Goal: Transaction & Acquisition: Purchase product/service

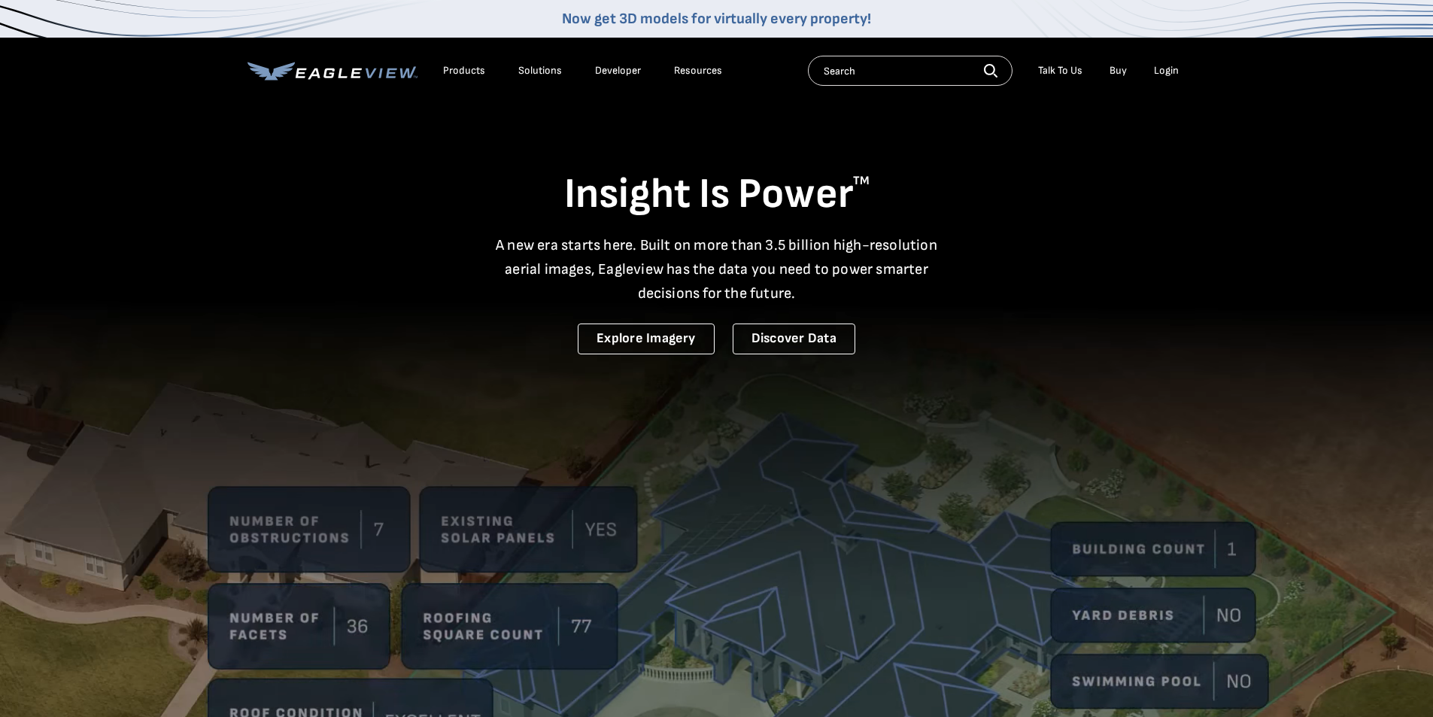
click at [1168, 73] on div "Login" at bounding box center [1166, 71] width 25 height 14
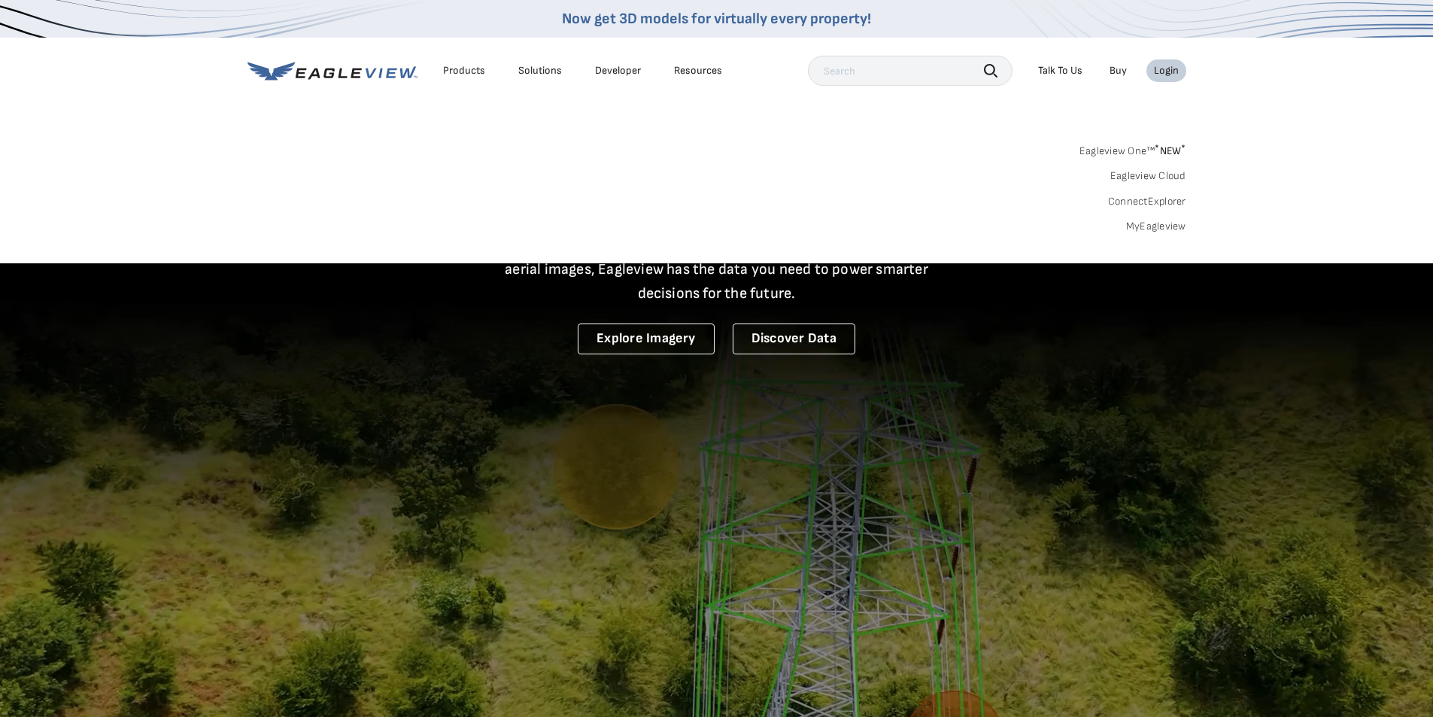
click at [1160, 221] on link "MyEagleview" at bounding box center [1156, 227] width 60 height 14
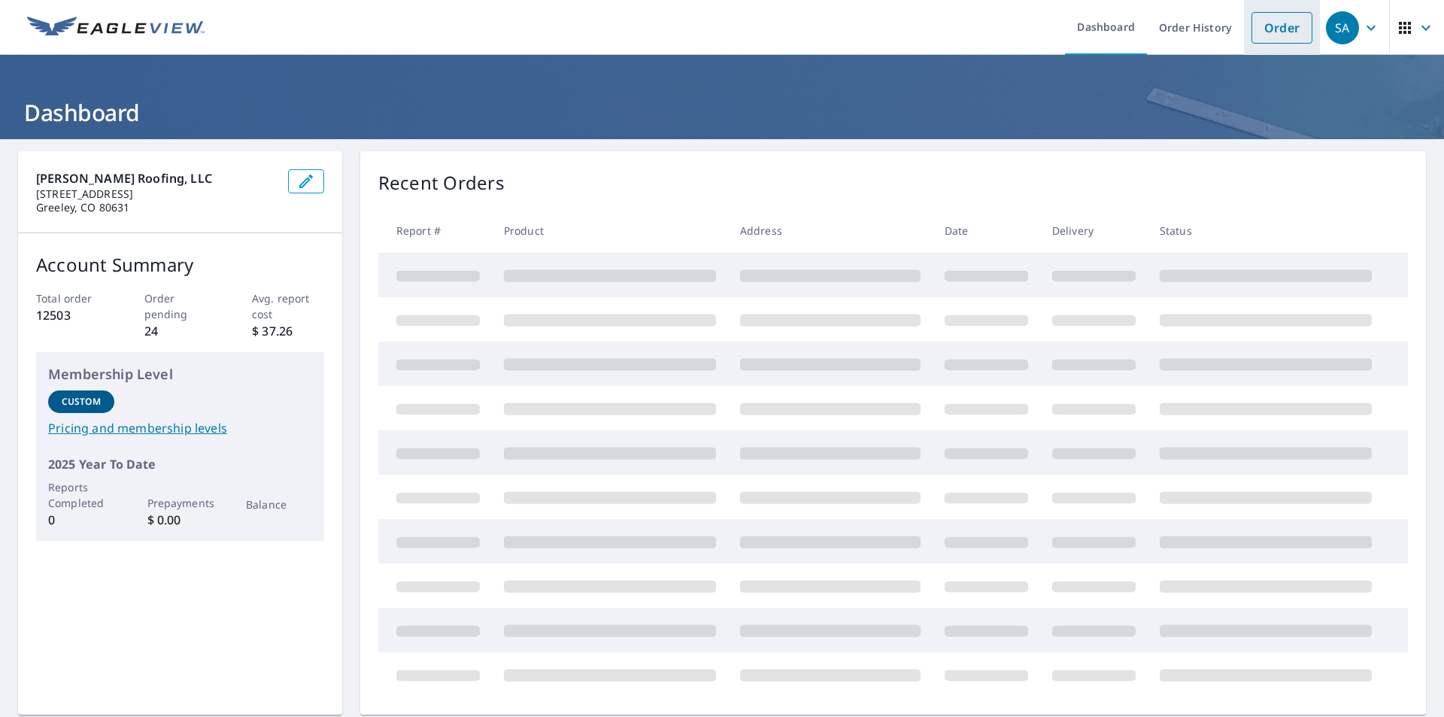
click at [1258, 29] on link "Order" at bounding box center [1281, 28] width 61 height 32
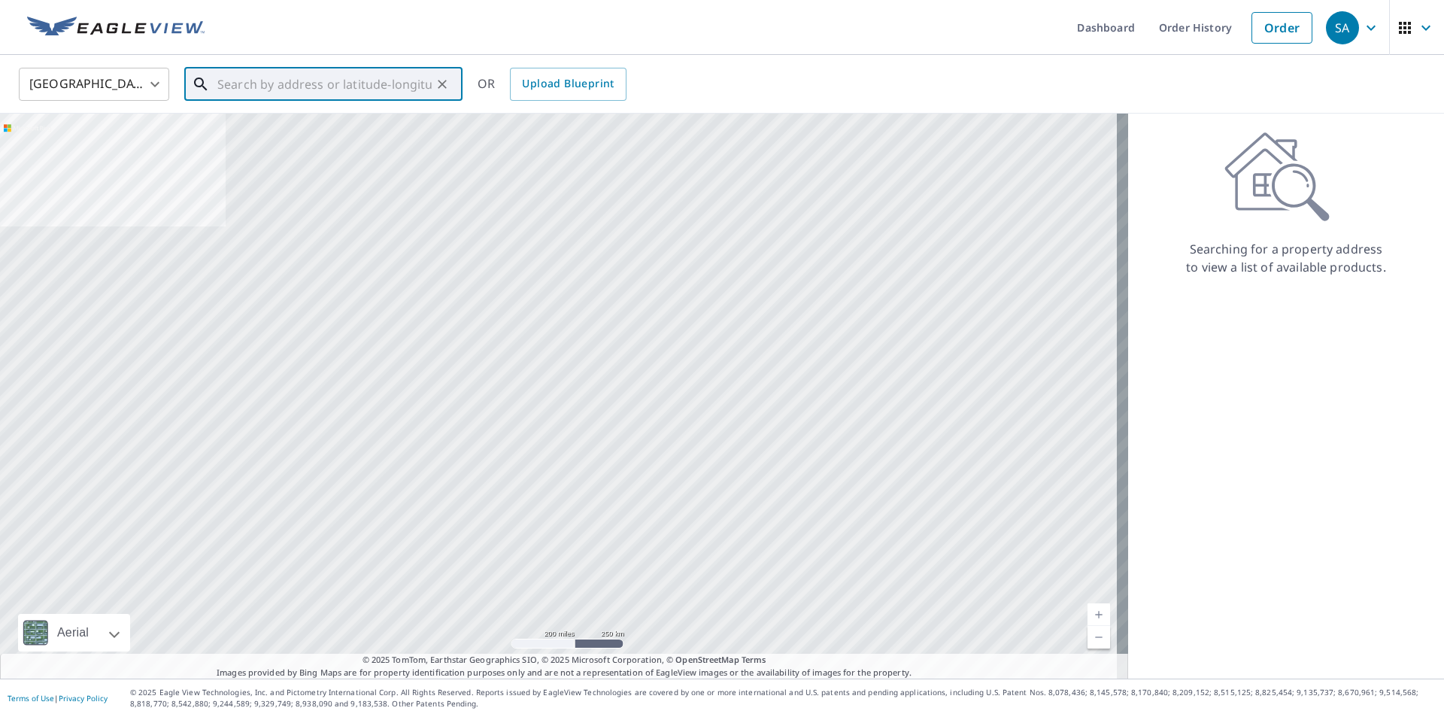
click at [290, 83] on input "text" at bounding box center [324, 84] width 214 height 42
paste input "10645 W. Glasgow Ave."
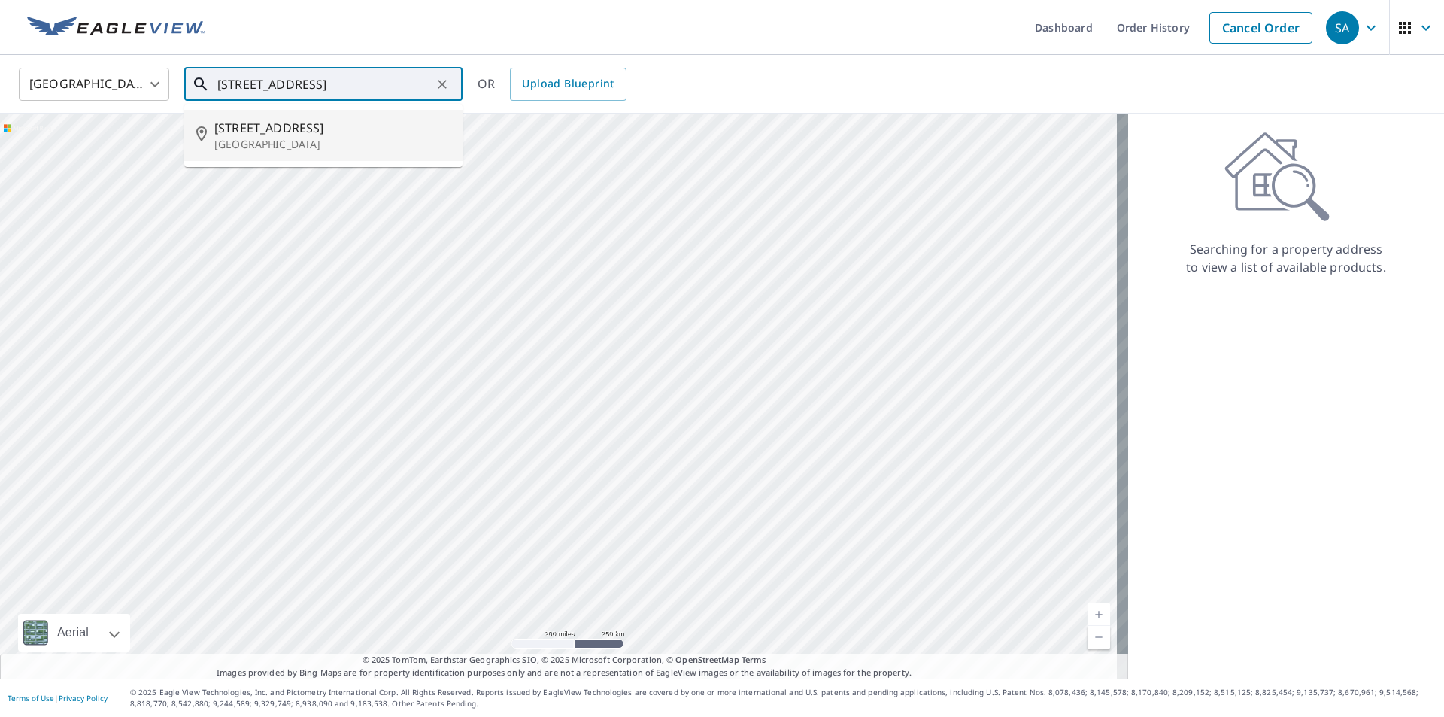
click at [272, 134] on span "10645 W Glasgow Ave" at bounding box center [332, 128] width 236 height 18
type input "10645 W Glasgow Ave Littleton, CO 80127"
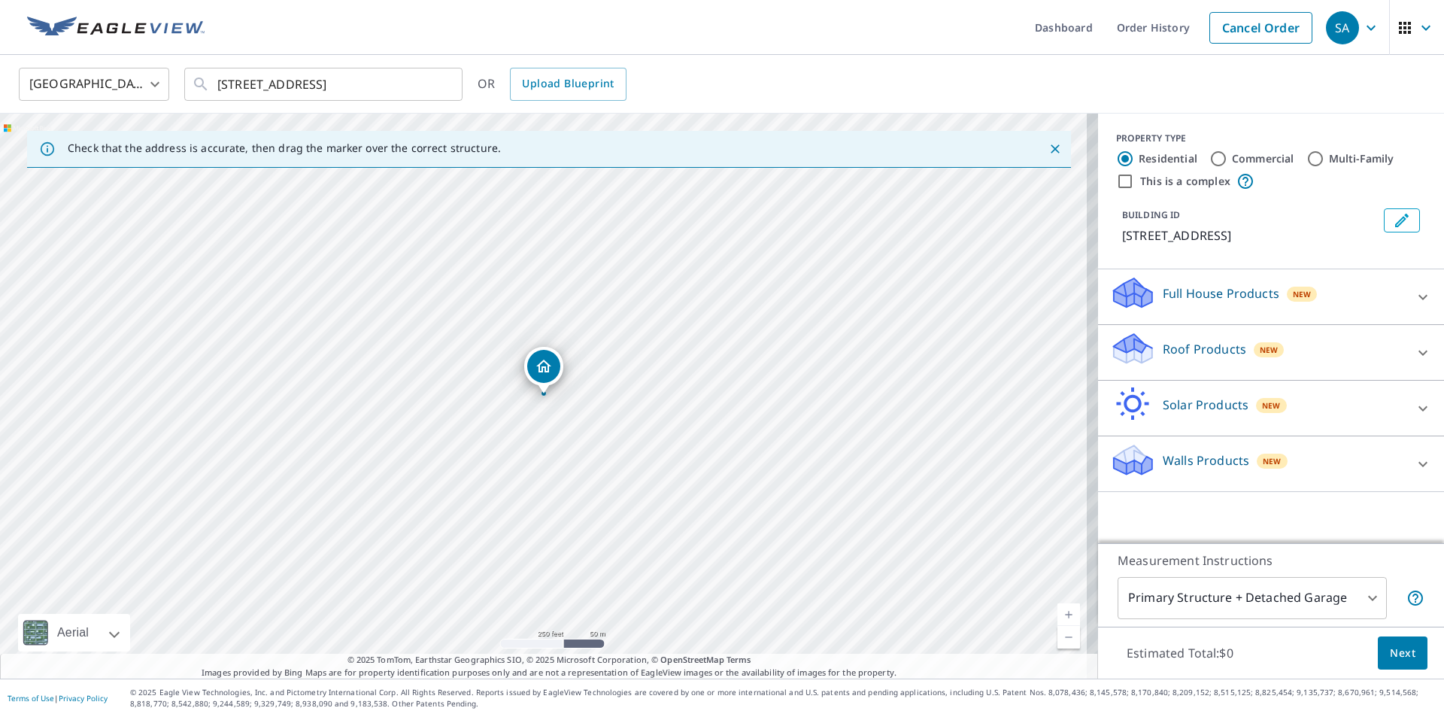
click at [1163, 349] on p "Roof Products" at bounding box center [1204, 349] width 83 height 18
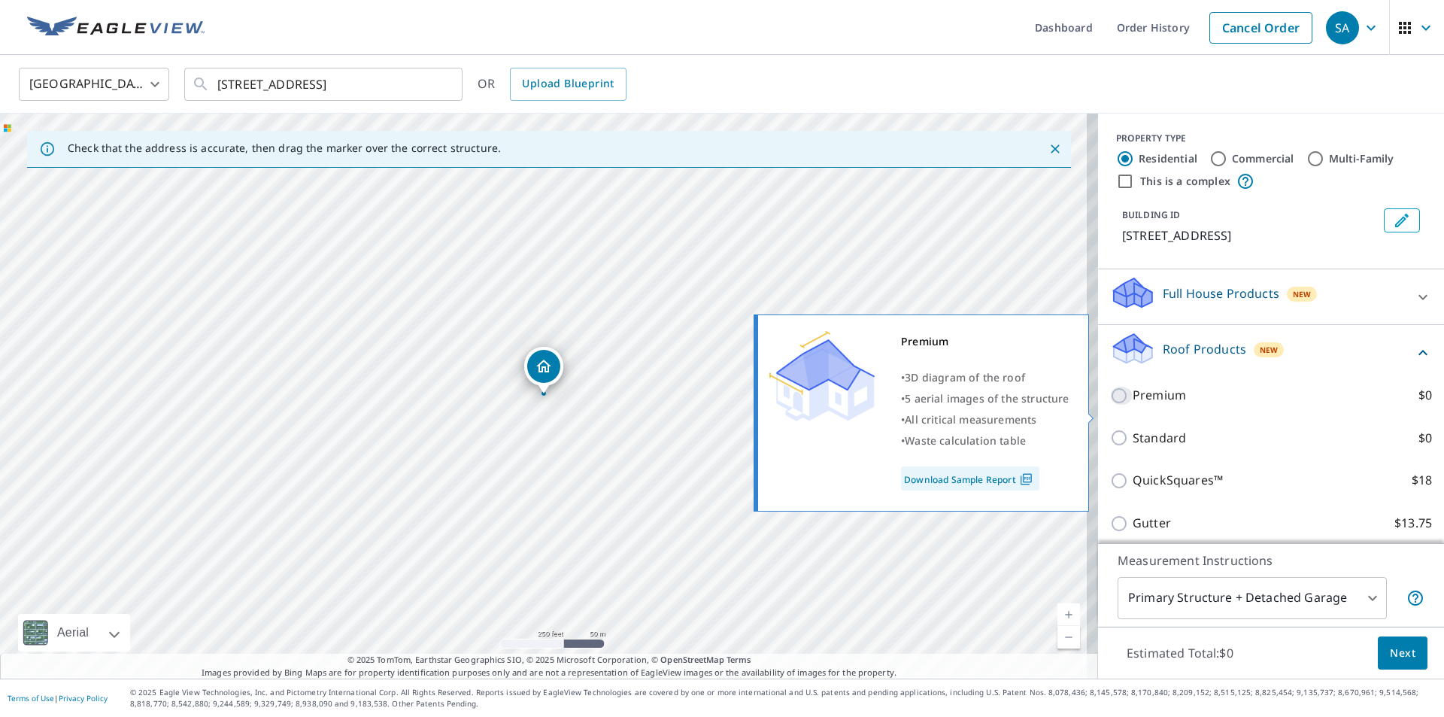
click at [1110, 405] on input "Premium $0" at bounding box center [1121, 396] width 23 height 18
checkbox input "true"
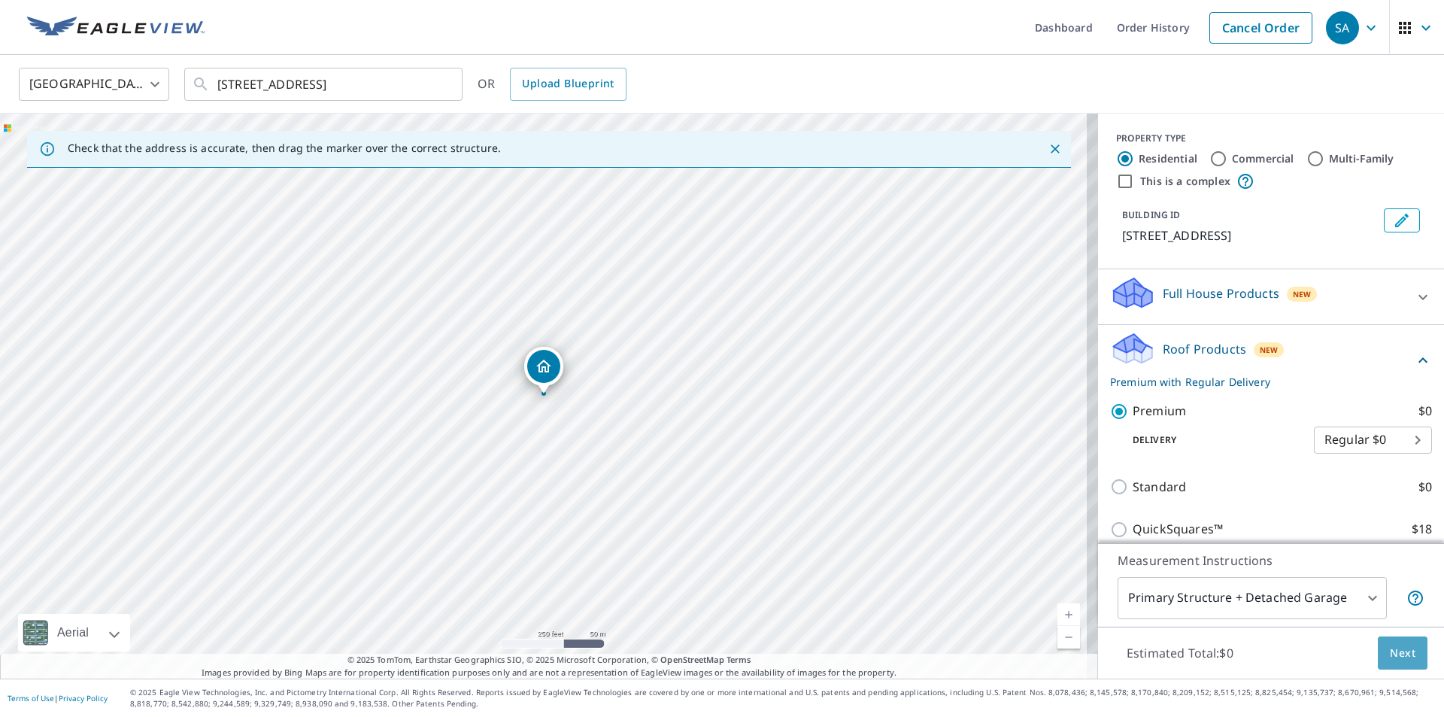
click at [1390, 649] on span "Next" at bounding box center [1403, 653] width 26 height 19
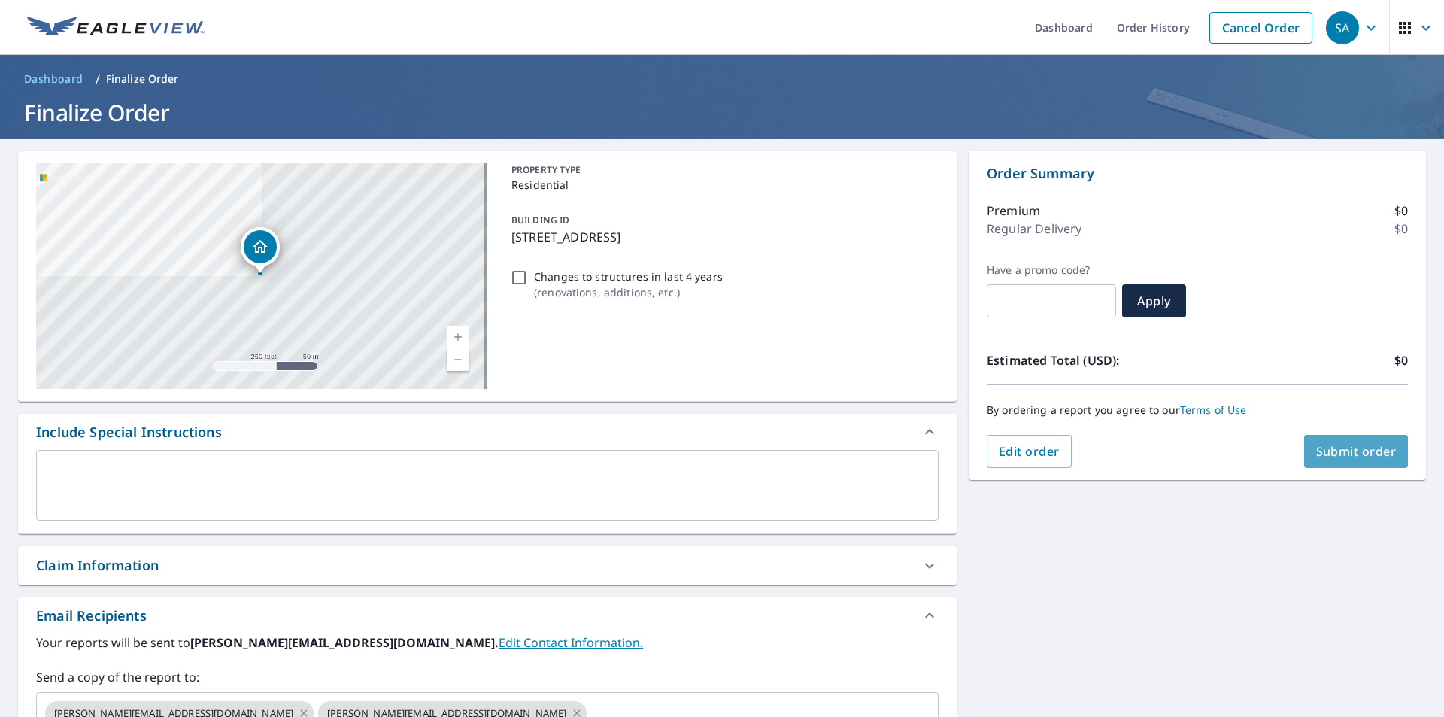
click at [1370, 463] on button "Submit order" at bounding box center [1356, 451] width 105 height 33
checkbox input "true"
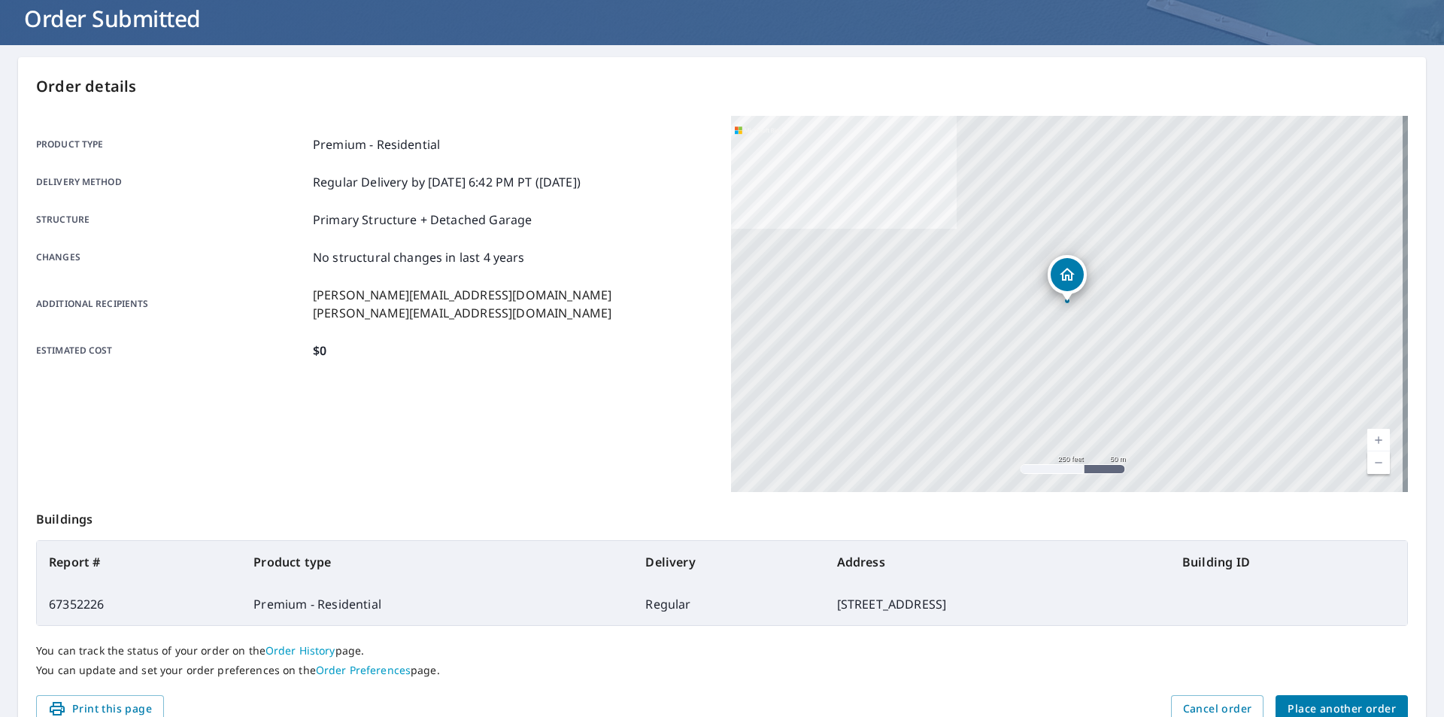
scroll to position [168, 0]
